Goal: Task Accomplishment & Management: Use online tool/utility

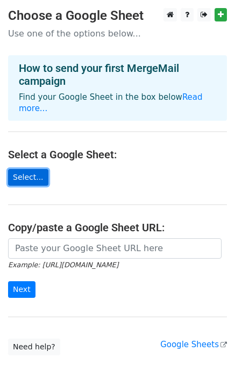
click at [27, 169] on link "Select..." at bounding box center [28, 177] width 40 height 17
click at [32, 170] on link "Select..." at bounding box center [28, 177] width 40 height 17
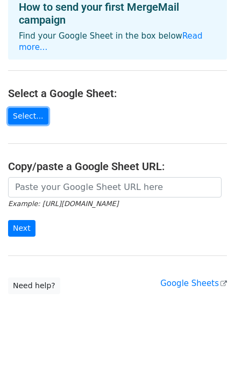
scroll to position [62, 0]
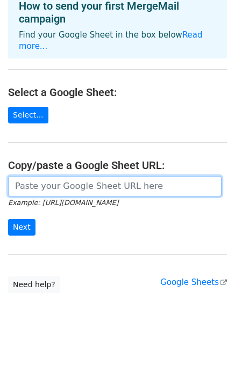
click at [100, 176] on input "url" at bounding box center [114, 186] width 213 height 20
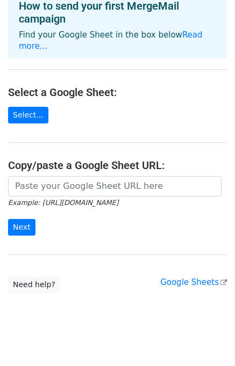
click at [90, 202] on form "Example: https://docs.google.com/spreadsheets/d/abc/edit Next" at bounding box center [117, 206] width 219 height 60
click at [192, 278] on link "Google Sheets" at bounding box center [193, 283] width 67 height 10
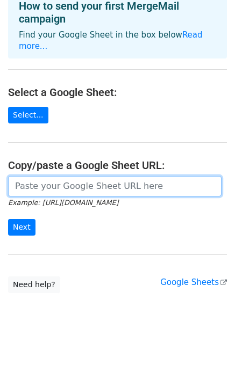
click at [54, 181] on input "url" at bounding box center [114, 186] width 213 height 20
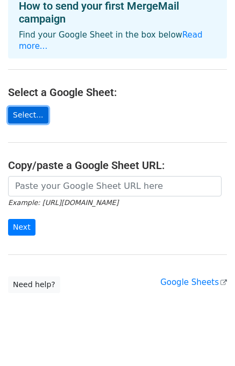
click at [24, 107] on link "Select..." at bounding box center [28, 115] width 40 height 17
click at [30, 110] on link "Select..." at bounding box center [28, 115] width 40 height 17
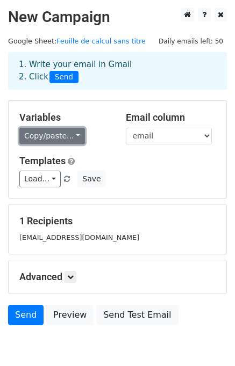
click at [58, 134] on link "Copy/paste..." at bounding box center [51, 136] width 65 height 17
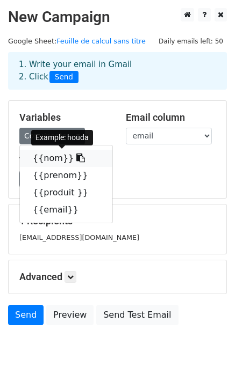
click at [56, 157] on link "{{nom}}" at bounding box center [66, 158] width 92 height 17
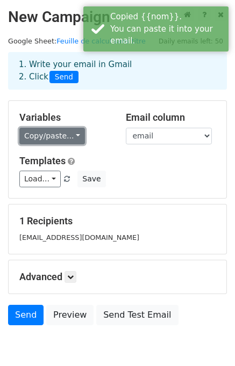
click at [71, 134] on link "Copy/paste..." at bounding box center [51, 136] width 65 height 17
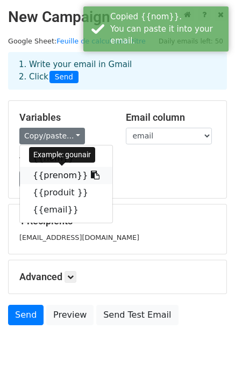
click at [70, 174] on link "{{prenom}}" at bounding box center [66, 175] width 92 height 17
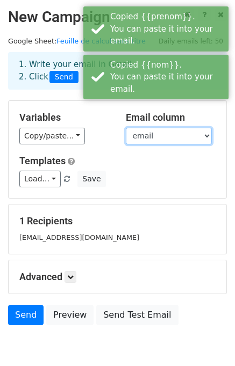
click at [165, 132] on select "nom prenom produit email" at bounding box center [169, 136] width 86 height 17
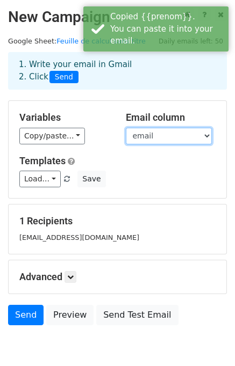
click at [126, 128] on select "nom prenom produit email" at bounding box center [169, 136] width 86 height 17
click at [148, 130] on select "nom prenom produit email" at bounding box center [169, 136] width 86 height 17
select select "produit"
click at [126, 128] on select "nom prenom produit email" at bounding box center [169, 136] width 86 height 17
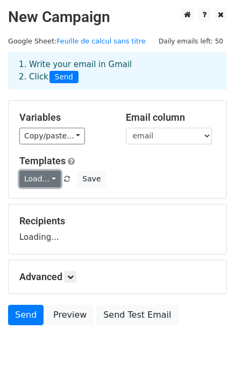
click at [45, 182] on link "Load..." at bounding box center [39, 179] width 41 height 17
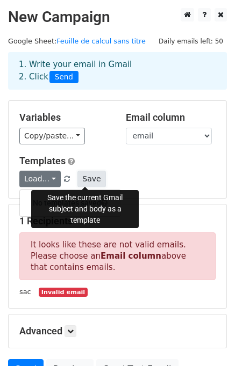
click at [85, 181] on button "Save" at bounding box center [91, 179] width 28 height 17
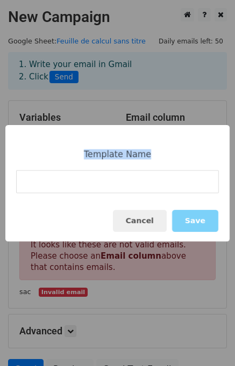
drag, startPoint x: 88, startPoint y: 158, endPoint x: 139, endPoint y: 166, distance: 51.6
click at [139, 166] on div "Template Name Cancel Save" at bounding box center [117, 183] width 224 height 116
click at [142, 222] on button "Cancel" at bounding box center [140, 221] width 54 height 22
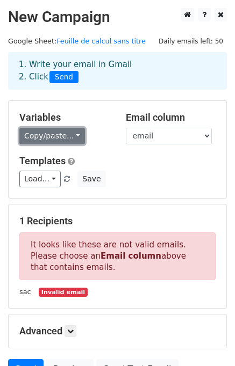
click at [56, 136] on link "Copy/paste..." at bounding box center [51, 136] width 65 height 17
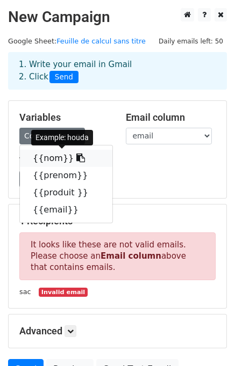
click at [56, 158] on link "{{nom}}" at bounding box center [66, 158] width 92 height 17
copy div "Template Name"
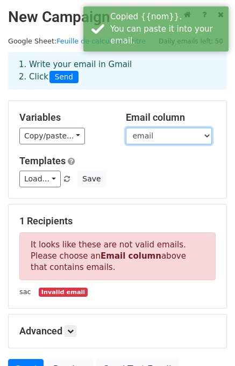
click at [140, 141] on select "nom prenom produit email" at bounding box center [169, 136] width 86 height 17
click at [126, 128] on select "nom prenom produit email" at bounding box center [169, 136] width 86 height 17
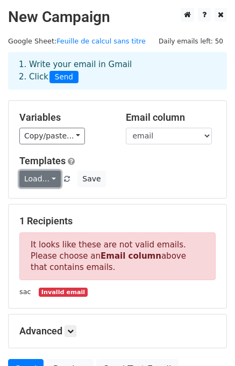
click at [38, 177] on link "Load..." at bounding box center [39, 179] width 41 height 17
click at [43, 202] on h6 "No templates saved" at bounding box center [70, 203] width 100 height 18
click at [49, 181] on link "Load..." at bounding box center [39, 179] width 41 height 17
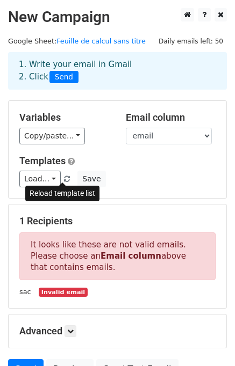
click at [64, 179] on span at bounding box center [67, 179] width 6 height 7
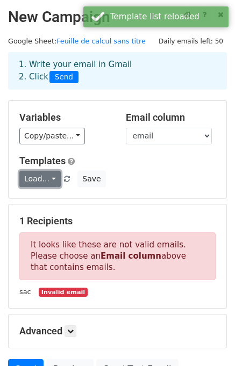
click at [48, 174] on link "Load..." at bounding box center [39, 179] width 41 height 17
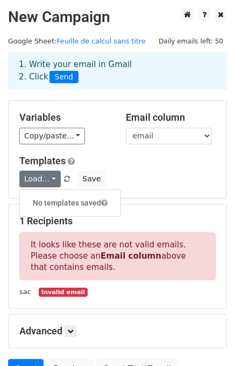
click at [144, 172] on div "Load... No templates saved Save" at bounding box center [117, 179] width 212 height 17
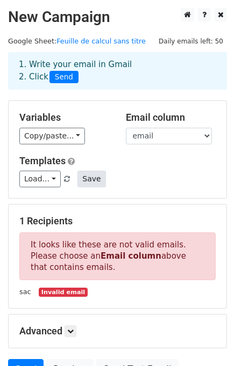
scroll to position [103, 0]
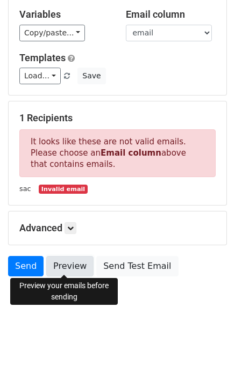
click at [60, 270] on link "Preview" at bounding box center [69, 266] width 47 height 20
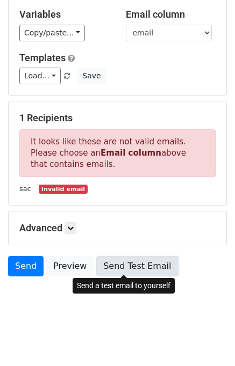
click at [116, 263] on link "Send Test Email" at bounding box center [137, 266] width 82 height 20
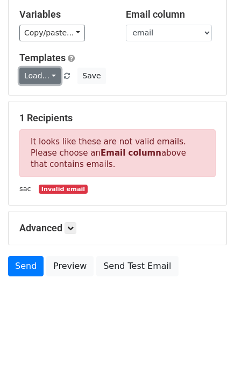
click at [50, 81] on link "Load..." at bounding box center [39, 76] width 41 height 17
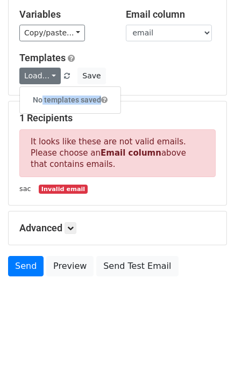
drag, startPoint x: 37, startPoint y: 99, endPoint x: 103, endPoint y: 101, distance: 66.1
click at [103, 101] on h6 "No templates saved" at bounding box center [70, 100] width 100 height 18
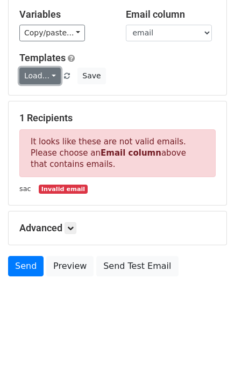
click at [47, 82] on link "Load..." at bounding box center [39, 76] width 41 height 17
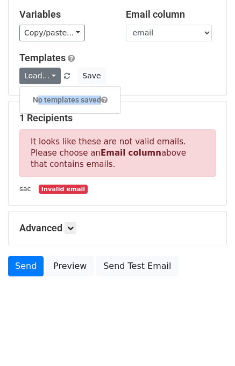
drag, startPoint x: 29, startPoint y: 101, endPoint x: 105, endPoint y: 108, distance: 76.6
click at [105, 108] on div "No templates saved" at bounding box center [69, 99] width 101 height 27
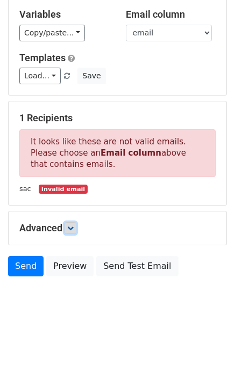
click at [71, 231] on link at bounding box center [70, 228] width 12 height 12
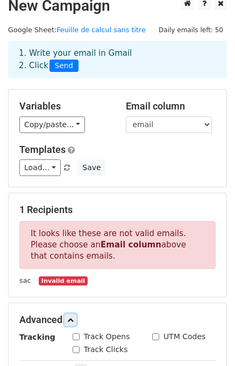
scroll to position [0, 0]
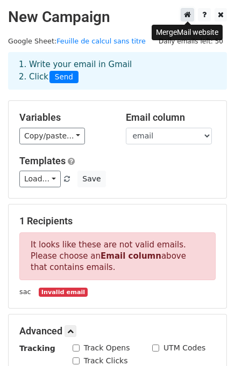
click at [188, 14] on icon at bounding box center [187, 15] width 7 height 8
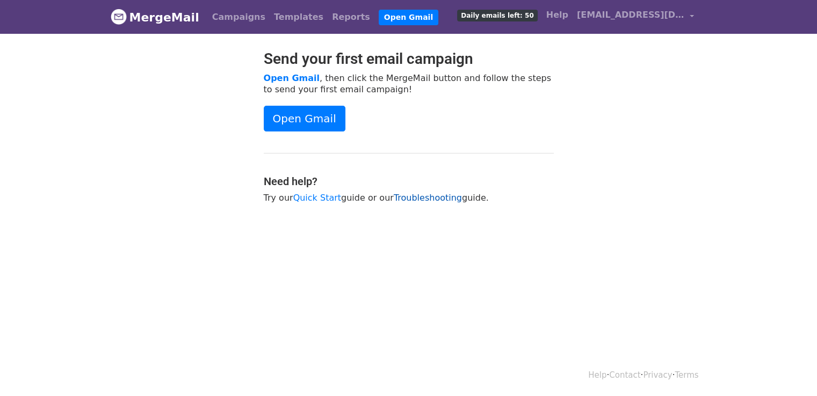
click at [410, 194] on link "Troubleshooting" at bounding box center [428, 198] width 68 height 10
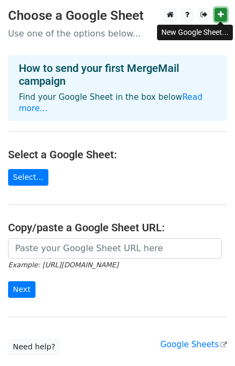
click at [224, 16] on link at bounding box center [220, 14] width 12 height 13
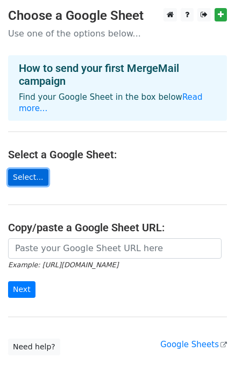
click at [30, 169] on link "Select..." at bounding box center [28, 177] width 40 height 17
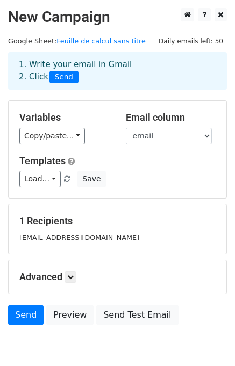
click at [52, 225] on h5 "1 Recipients" at bounding box center [117, 221] width 196 height 12
click at [76, 282] on link at bounding box center [70, 277] width 12 height 12
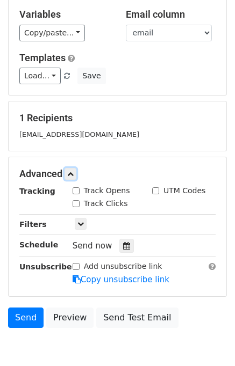
scroll to position [103, 0]
click at [111, 275] on link "Copy unsubscribe link" at bounding box center [120, 280] width 97 height 10
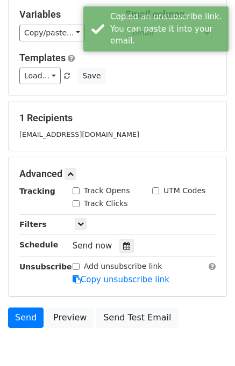
click at [80, 261] on div "Add unsubscribe link" at bounding box center [117, 266] width 90 height 11
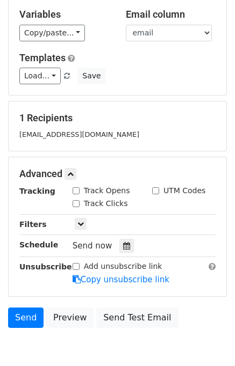
click at [76, 263] on input "Add unsubscribe link" at bounding box center [75, 266] width 7 height 7
checkbox input "true"
click at [82, 221] on icon at bounding box center [80, 224] width 6 height 6
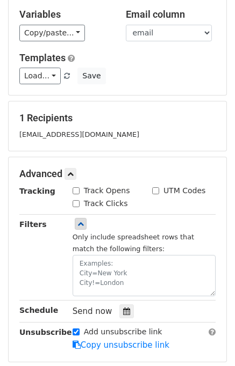
click at [49, 134] on small "houda.gounair@isiam.ma" at bounding box center [79, 134] width 120 height 8
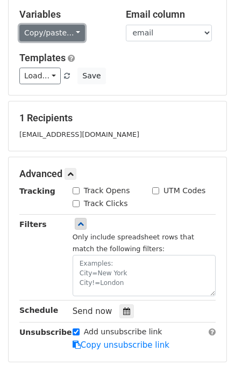
click at [62, 37] on link "Copy/paste..." at bounding box center [51, 33] width 65 height 17
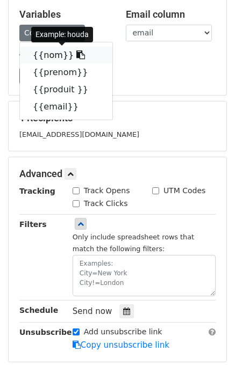
click at [76, 56] on icon at bounding box center [80, 54] width 9 height 9
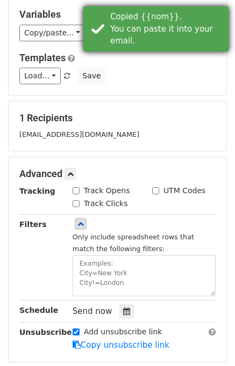
click at [140, 15] on div "Copied {{nom}}. You can paste it into your email." at bounding box center [167, 29] width 114 height 37
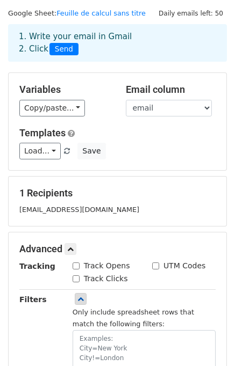
scroll to position [0, 0]
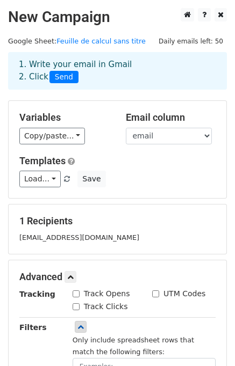
click at [197, 43] on span "Daily emails left: 50" at bounding box center [191, 41] width 72 height 12
click at [143, 140] on select "nom prenom produit email" at bounding box center [169, 136] width 86 height 17
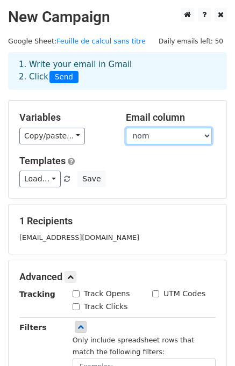
click at [126, 128] on select "nom prenom produit email" at bounding box center [169, 136] width 86 height 17
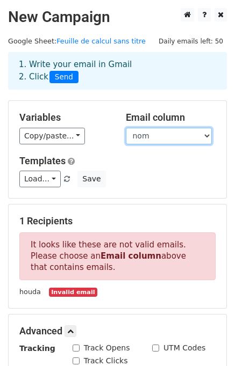
click at [148, 138] on select "nom prenom produit email" at bounding box center [169, 136] width 86 height 17
click at [126, 128] on select "nom prenom produit email" at bounding box center [169, 136] width 86 height 17
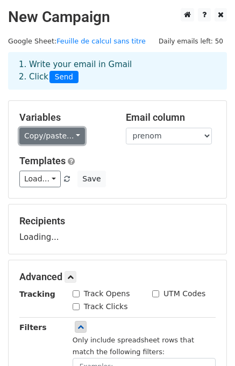
click at [57, 134] on link "Copy/paste..." at bounding box center [51, 136] width 65 height 17
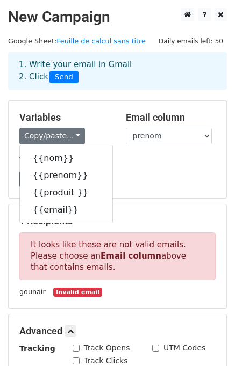
click at [103, 119] on h5 "Variables" at bounding box center [64, 118] width 90 height 12
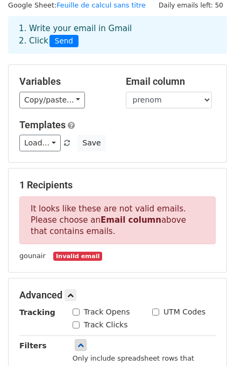
scroll to position [27, 0]
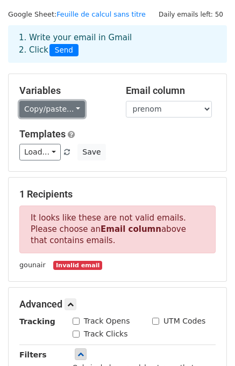
click at [70, 112] on link "Copy/paste..." at bounding box center [51, 109] width 65 height 17
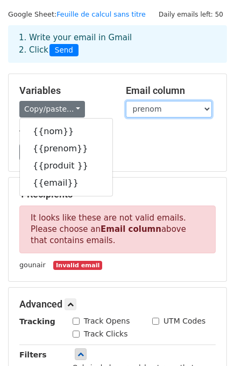
click at [143, 108] on select "nom prenom produit email" at bounding box center [169, 109] width 86 height 17
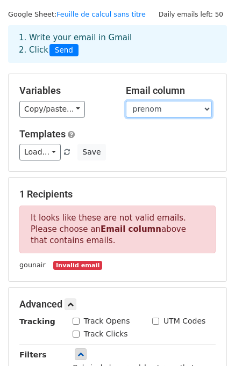
click at [126, 101] on select "nom prenom produit email" at bounding box center [169, 109] width 86 height 17
click at [174, 110] on select "nom prenom produit email" at bounding box center [169, 109] width 86 height 17
select select "email"
click at [126, 101] on select "nom prenom produit email" at bounding box center [169, 109] width 86 height 17
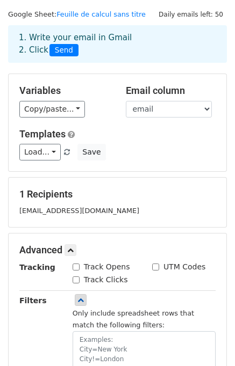
click at [59, 207] on small "houda.gounair@isiam.ma" at bounding box center [79, 211] width 120 height 8
click at [53, 192] on h5 "1 Recipients" at bounding box center [117, 194] width 196 height 12
click at [112, 202] on div "1 Recipients houda.gounair@isiam.ma" at bounding box center [117, 202] width 196 height 28
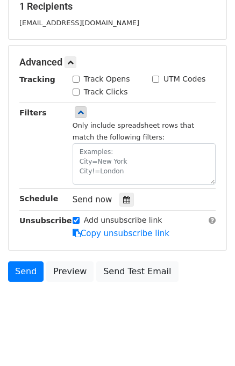
scroll to position [219, 0]
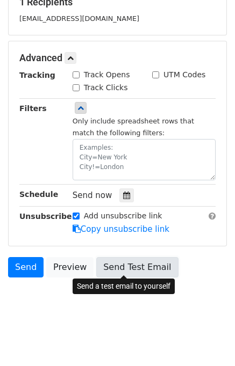
click at [110, 265] on link "Send Test Email" at bounding box center [137, 267] width 82 height 20
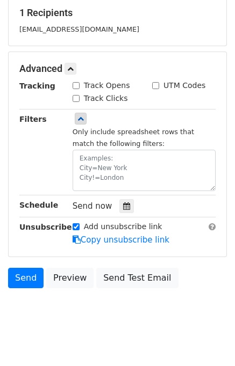
scroll to position [209, 0]
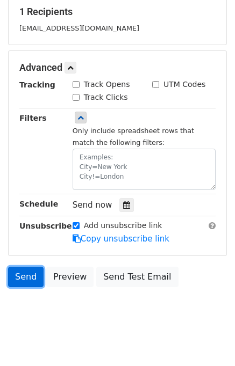
click at [33, 277] on link "Send" at bounding box center [25, 277] width 35 height 20
click at [24, 278] on link "Send" at bounding box center [25, 277] width 35 height 20
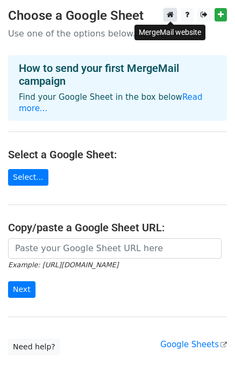
click at [172, 15] on icon at bounding box center [169, 15] width 7 height 8
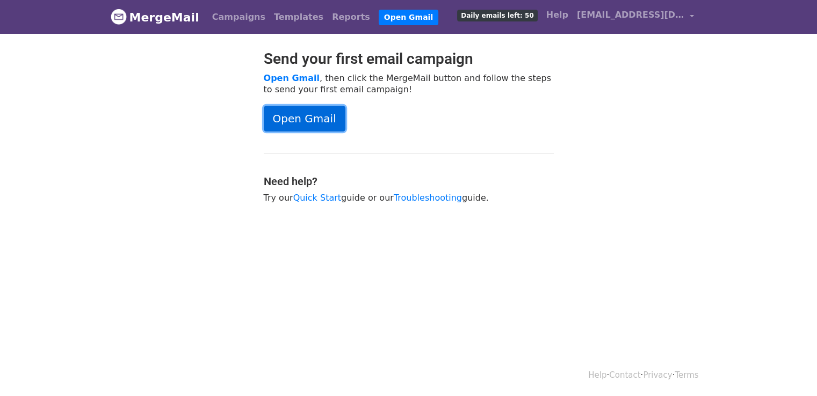
click at [287, 116] on link "Open Gmail" at bounding box center [305, 119] width 82 height 26
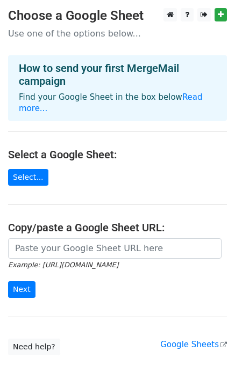
click at [163, 185] on main "Choose a Google Sheet Use one of the options below... How to send your first Me…" at bounding box center [117, 181] width 235 height 347
click at [183, 101] on link "Read more..." at bounding box center [111, 102] width 184 height 21
click at [28, 169] on link "Select..." at bounding box center [28, 177] width 40 height 17
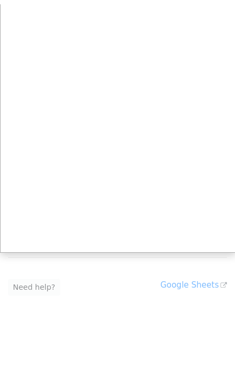
scroll to position [62, 0]
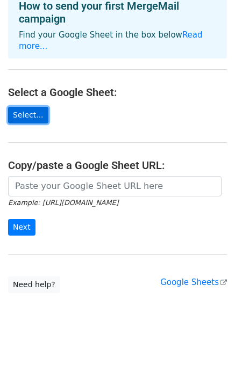
click at [25, 108] on link "Select..." at bounding box center [28, 115] width 40 height 17
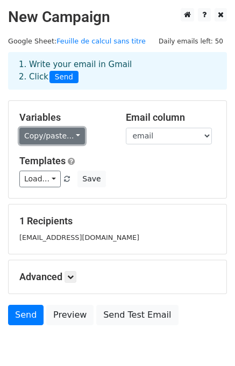
click at [63, 141] on link "Copy/paste..." at bounding box center [51, 136] width 65 height 17
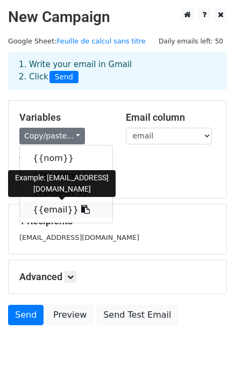
click at [54, 208] on link "{{email}}" at bounding box center [66, 209] width 92 height 17
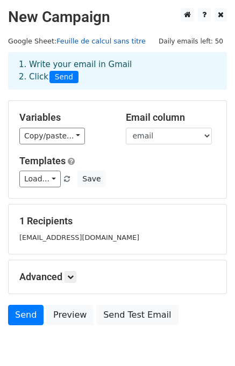
click at [67, 41] on link "Feuille de calcul sans titre" at bounding box center [100, 41] width 89 height 8
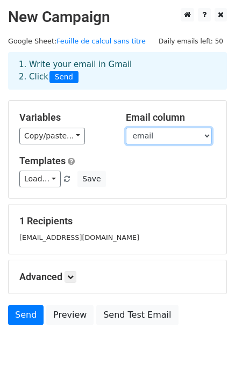
click at [157, 139] on select "nom prenom produit email" at bounding box center [169, 136] width 86 height 17
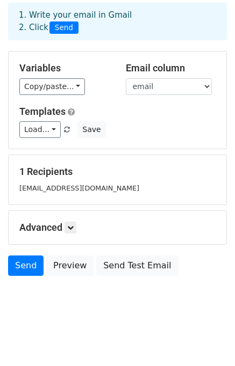
click at [60, 232] on h5 "Advanced" at bounding box center [117, 228] width 196 height 12
click at [60, 187] on small "houda.gounair@isiam.ma" at bounding box center [79, 188] width 120 height 8
click at [70, 228] on icon at bounding box center [70, 227] width 6 height 6
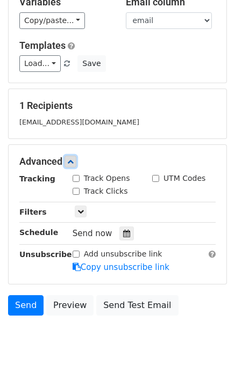
scroll to position [116, 0]
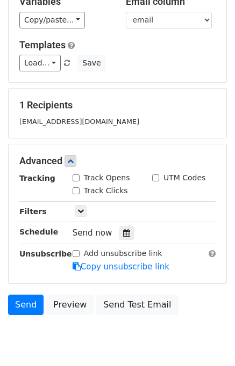
click at [90, 234] on span "Send now" at bounding box center [92, 233] width 40 height 10
drag, startPoint x: 90, startPoint y: 234, endPoint x: 147, endPoint y: 130, distance: 118.0
click at [147, 130] on div "1 Recipients houda.gounair@isiam.ma" at bounding box center [117, 113] width 217 height 49
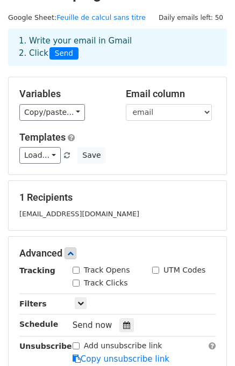
scroll to position [21, 0]
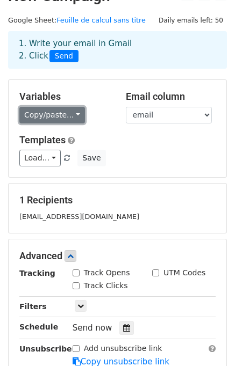
click at [72, 120] on link "Copy/paste..." at bounding box center [51, 115] width 65 height 17
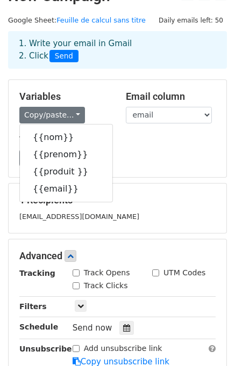
click at [148, 141] on h5 "Templates" at bounding box center [117, 140] width 196 height 12
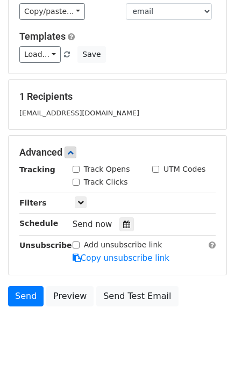
scroll to position [126, 0]
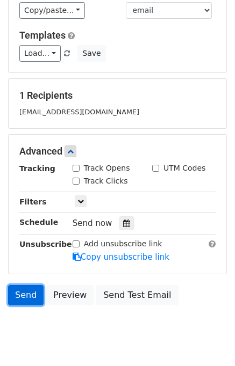
click at [21, 290] on link "Send" at bounding box center [25, 295] width 35 height 20
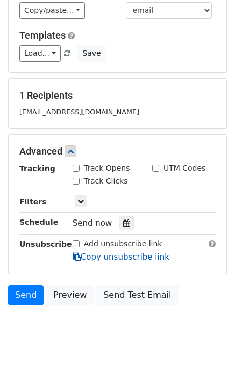
click at [108, 255] on link "Copy unsubscribe link" at bounding box center [120, 257] width 97 height 10
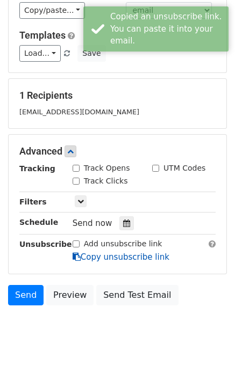
click at [108, 255] on link "Copy unsubscribe link" at bounding box center [120, 257] width 97 height 10
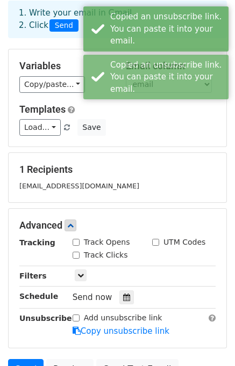
scroll to position [48, 0]
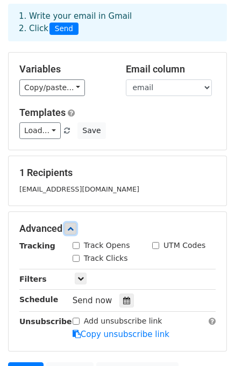
click at [71, 230] on icon at bounding box center [70, 228] width 6 height 6
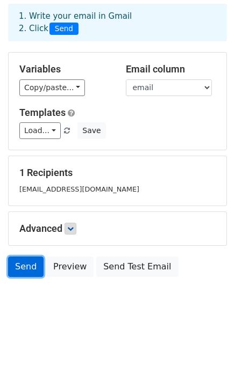
click at [24, 267] on link "Send" at bounding box center [25, 267] width 35 height 20
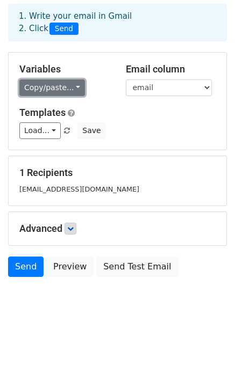
click at [74, 92] on link "Copy/paste..." at bounding box center [51, 87] width 65 height 17
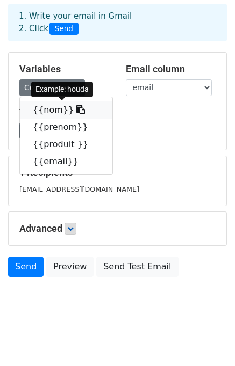
click at [76, 108] on icon at bounding box center [80, 109] width 9 height 9
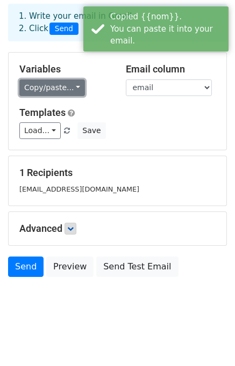
click at [68, 91] on link "Copy/paste..." at bounding box center [51, 87] width 65 height 17
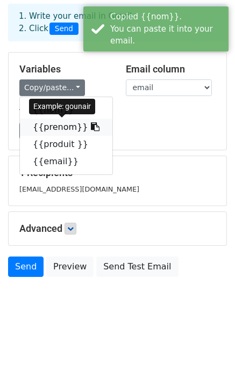
click at [91, 128] on icon at bounding box center [95, 126] width 9 height 9
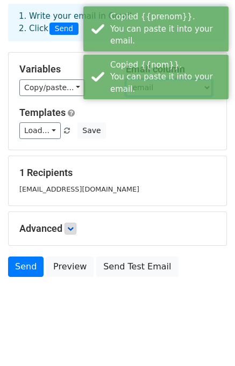
click at [168, 87] on select "nom prenom produit email" at bounding box center [169, 87] width 86 height 17
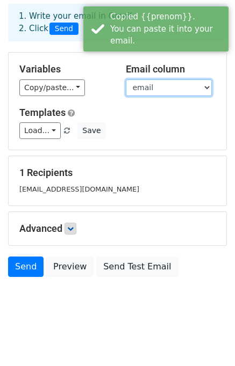
click at [126, 79] on select "nom prenom produit email" at bounding box center [169, 87] width 86 height 17
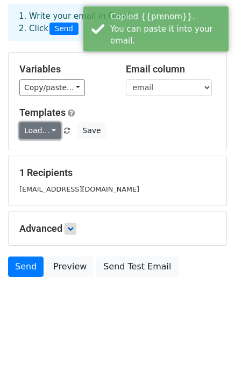
click at [54, 129] on link "Load..." at bounding box center [39, 130] width 41 height 17
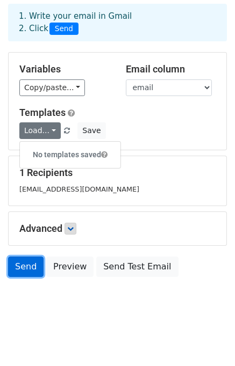
click at [25, 270] on link "Send" at bounding box center [25, 267] width 35 height 20
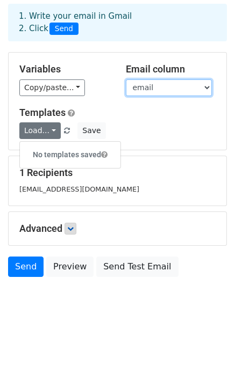
click at [155, 90] on select "nom prenom produit email" at bounding box center [169, 87] width 86 height 17
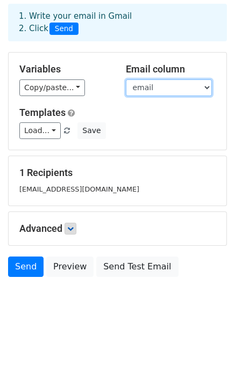
click at [155, 90] on select "nom prenom produit email" at bounding box center [169, 87] width 86 height 17
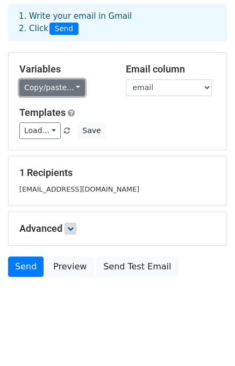
click at [48, 89] on link "Copy/paste..." at bounding box center [51, 87] width 65 height 17
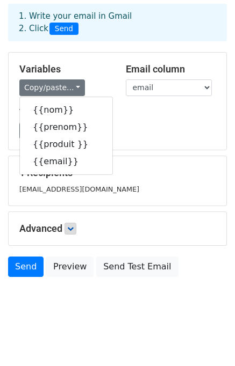
click at [128, 113] on h5 "Templates" at bounding box center [117, 113] width 196 height 12
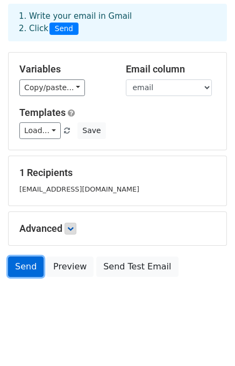
click at [26, 258] on link "Send" at bounding box center [25, 267] width 35 height 20
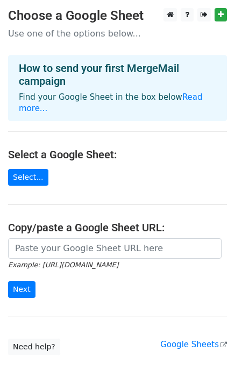
click at [93, 31] on p "Use one of the options below..." at bounding box center [117, 33] width 219 height 11
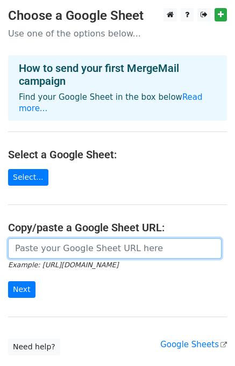
click at [42, 238] on input "url" at bounding box center [114, 248] width 213 height 20
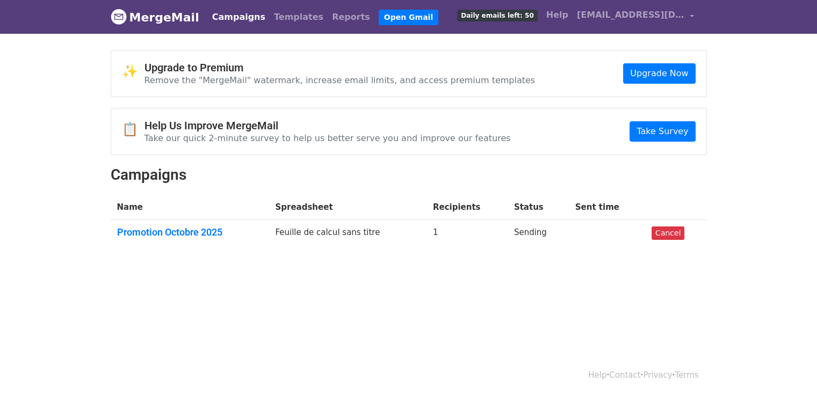
click at [538, 236] on td "Sending" at bounding box center [537, 234] width 61 height 29
